Goal: Check status: Check status

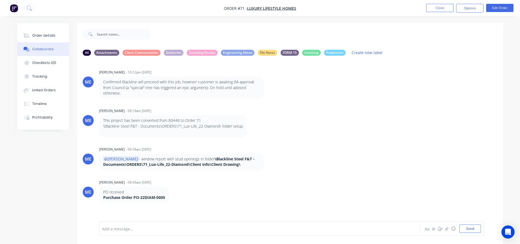
scroll to position [97, 0]
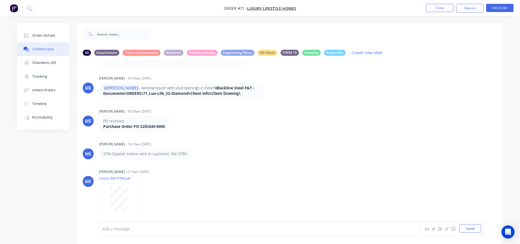
click at [46, 50] on div "Collaborate" at bounding box center [43, 49] width 22 height 5
click at [52, 36] on div "Order details" at bounding box center [43, 35] width 23 height 5
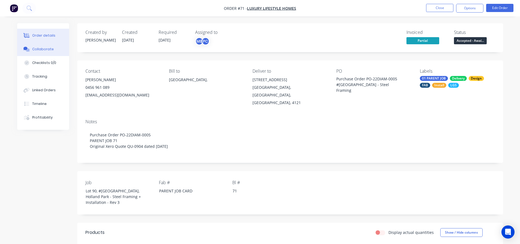
click at [47, 48] on div "Collaborate" at bounding box center [43, 49] width 22 height 5
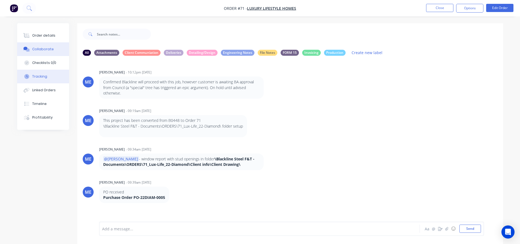
click at [47, 76] on button "Tracking" at bounding box center [43, 77] width 52 height 14
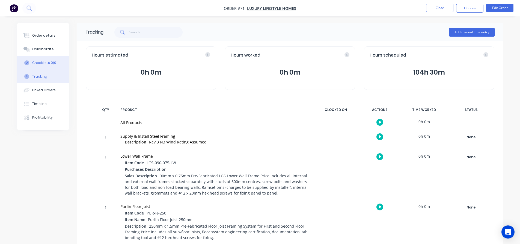
click at [51, 62] on div "Checklists 0/0" at bounding box center [44, 62] width 24 height 5
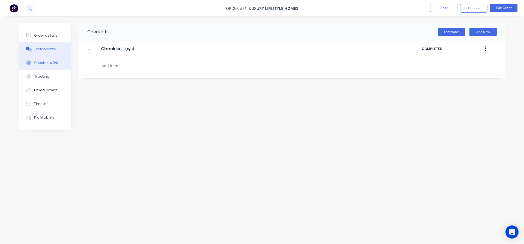
click at [46, 50] on div "Collaborate" at bounding box center [45, 49] width 22 height 5
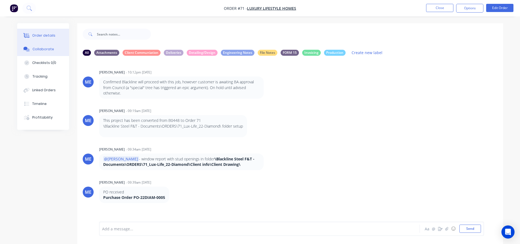
click at [47, 35] on div "Order details" at bounding box center [43, 35] width 23 height 5
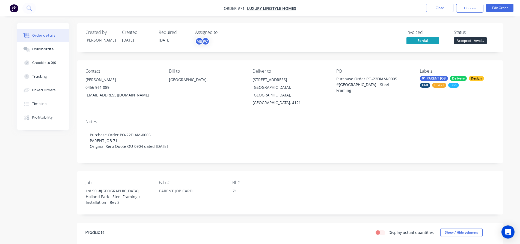
click at [301, 40] on div "Invoiced Partial Status Accepted - Awai..." at bounding box center [372, 38] width 245 height 16
click at [293, 39] on div "Invoiced Partial Status Accepted - Awai..." at bounding box center [372, 38] width 245 height 16
